Goal: Task Accomplishment & Management: Complete application form

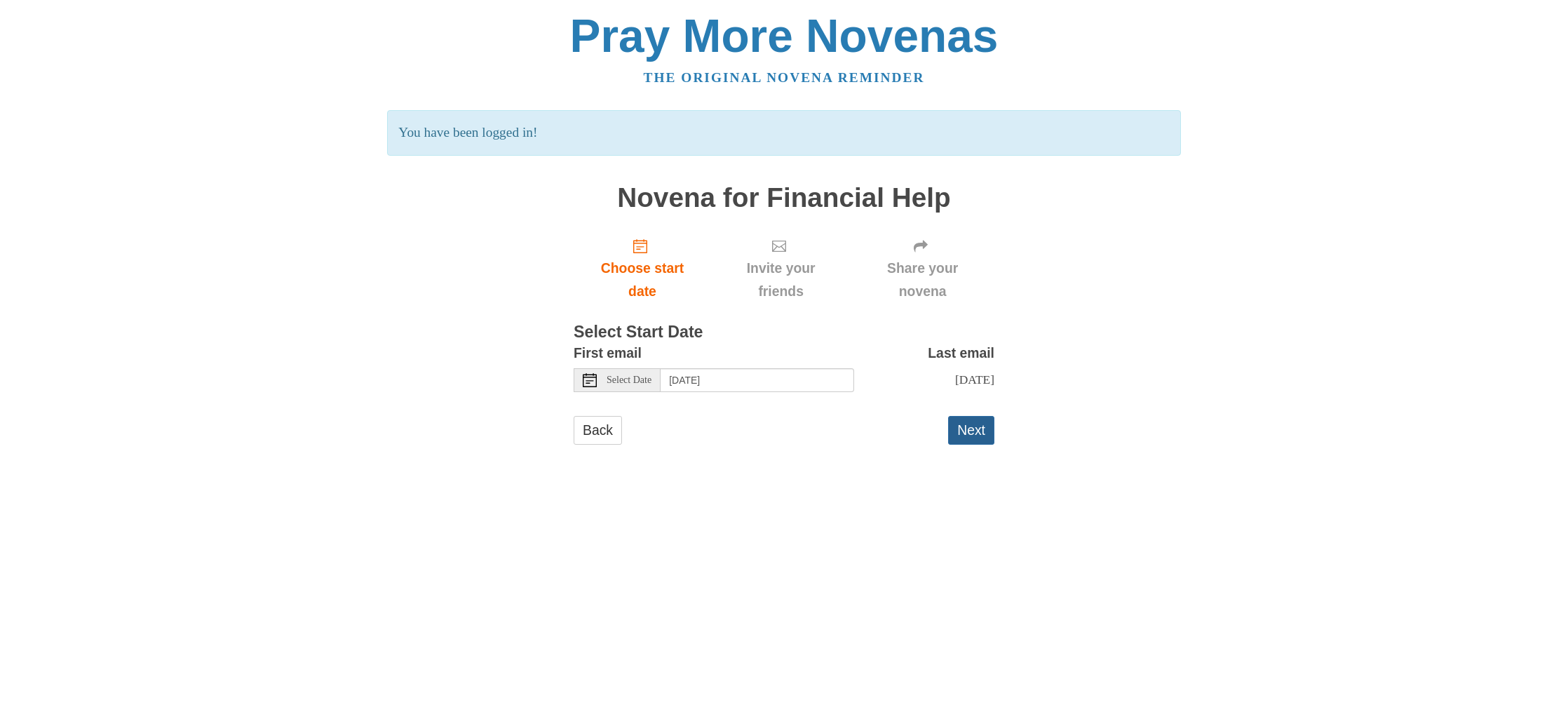
click at [962, 427] on button "Next" at bounding box center [971, 431] width 46 height 29
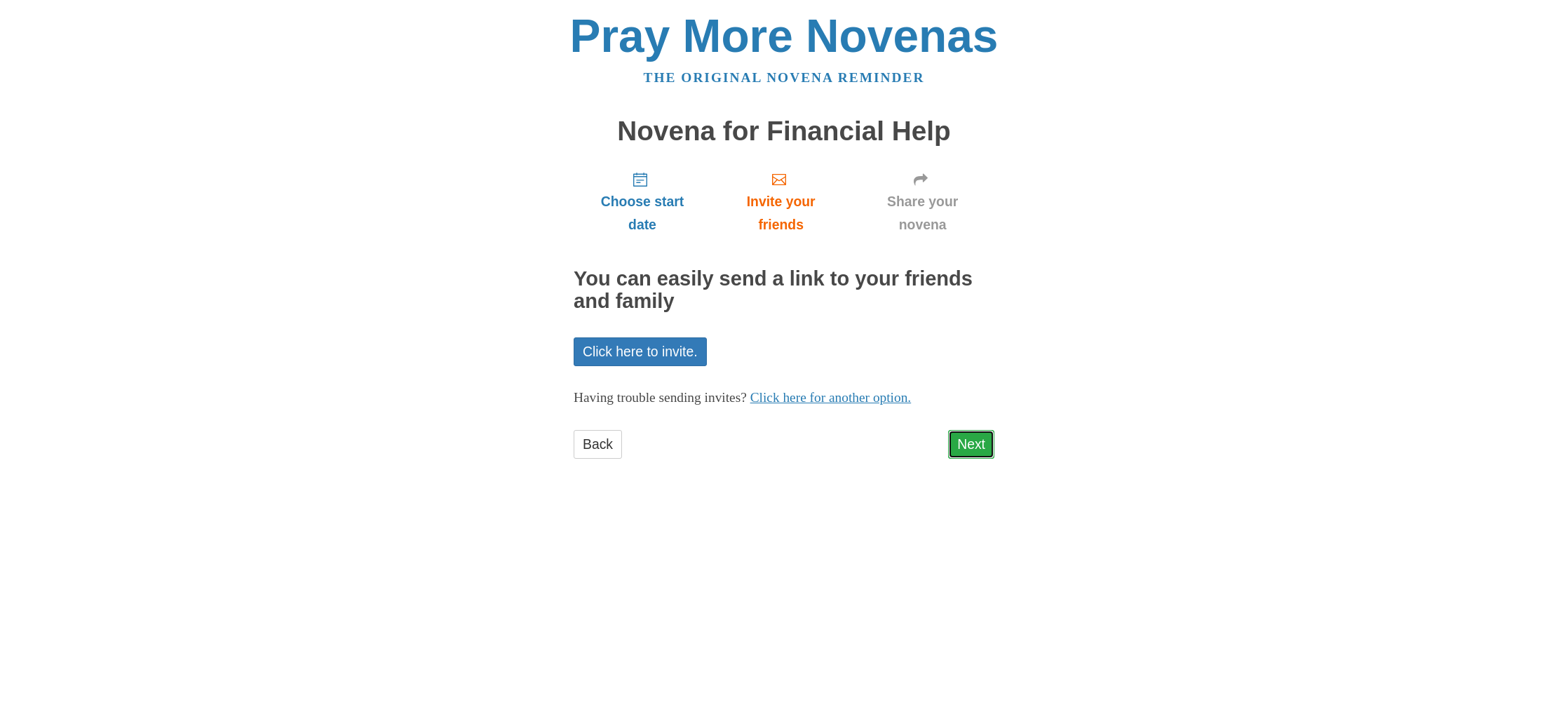
click at [968, 441] on link "Next" at bounding box center [971, 445] width 46 height 29
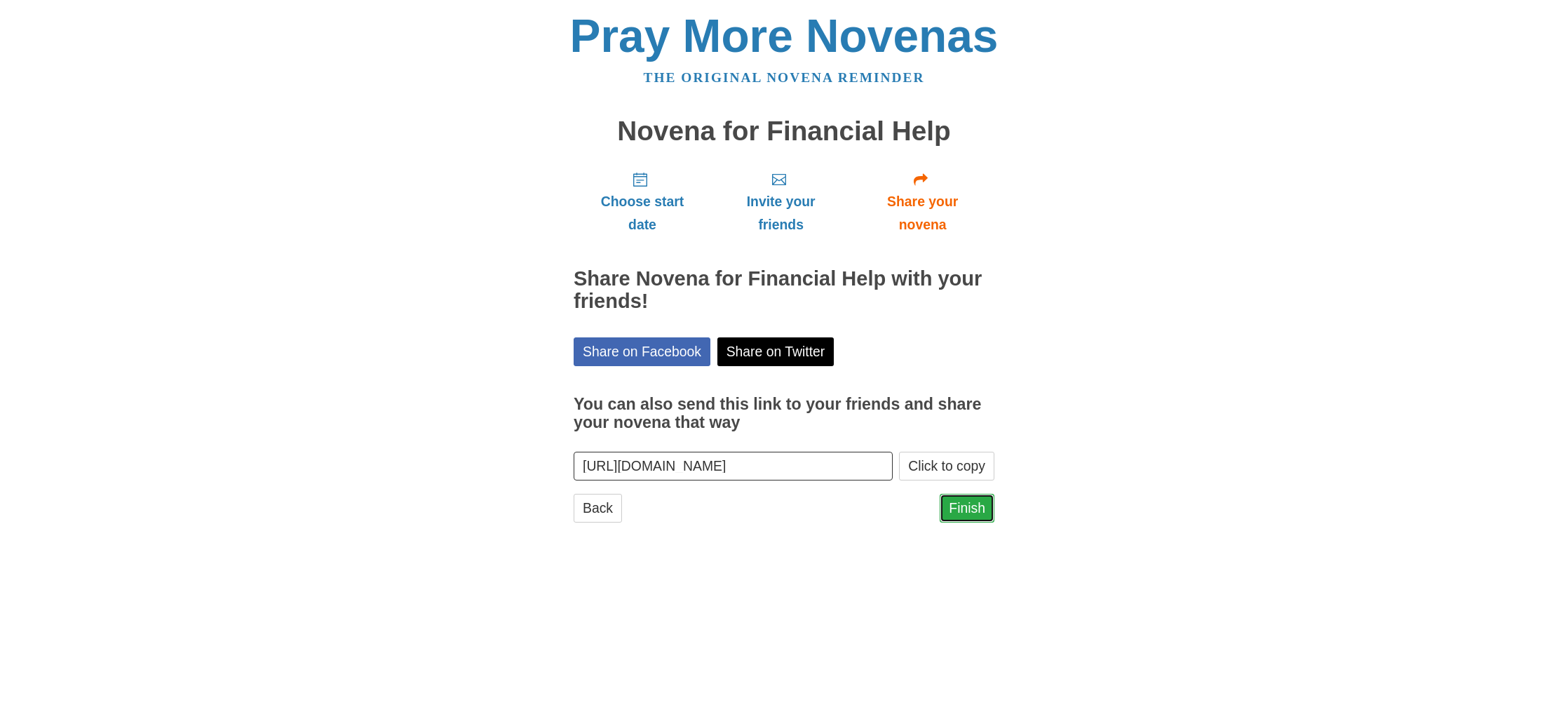
click at [964, 512] on link "Finish" at bounding box center [967, 509] width 55 height 29
